Goal: Task Accomplishment & Management: Use online tool/utility

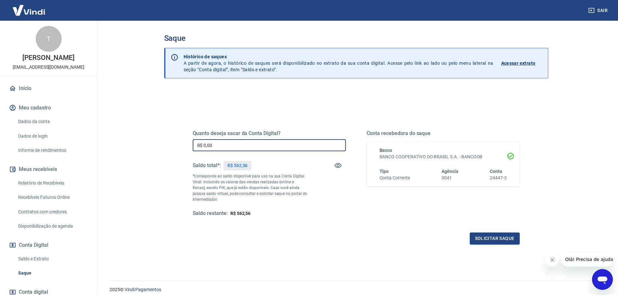
drag, startPoint x: 222, startPoint y: 145, endPoint x: 177, endPoint y: 139, distance: 45.4
click at [177, 139] on div "Quanto deseja sacar da Conta Digital? R$ 0,00 ​ Saldo total*: R$ 562,56 *Corres…" at bounding box center [356, 177] width 358 height 151
type input "R$ 562,56"
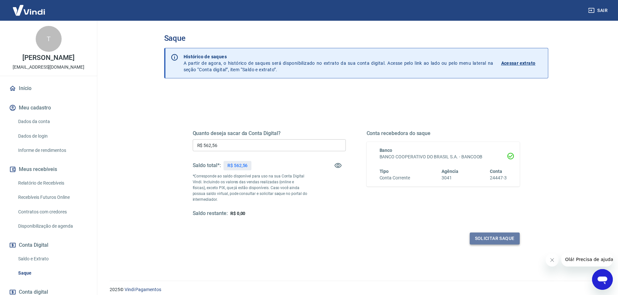
click at [495, 237] on button "Solicitar saque" at bounding box center [494, 239] width 50 height 12
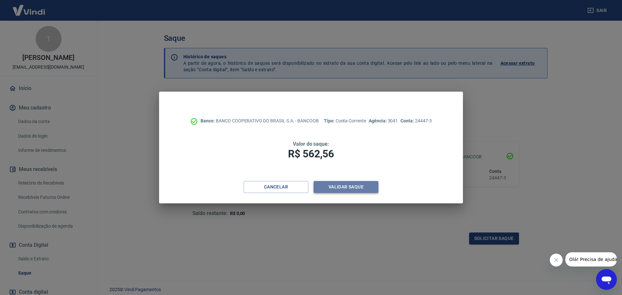
click at [348, 186] on button "Validar saque" at bounding box center [346, 187] width 65 height 12
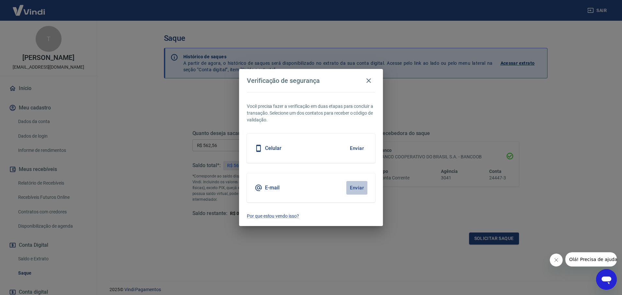
click at [354, 188] on button "Enviar" at bounding box center [357, 188] width 21 height 14
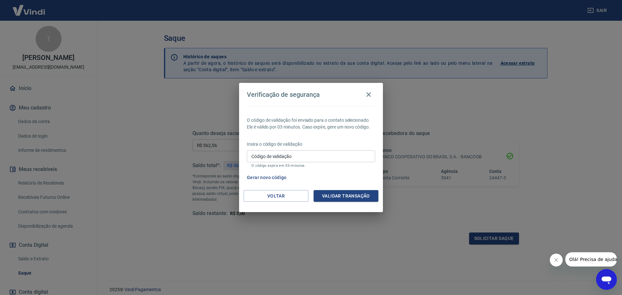
click at [324, 155] on input "Código de validação" at bounding box center [311, 156] width 128 height 12
type input "216824"
click at [354, 198] on button "Validar transação" at bounding box center [346, 196] width 65 height 12
